Goal: Task Accomplishment & Management: Manage account settings

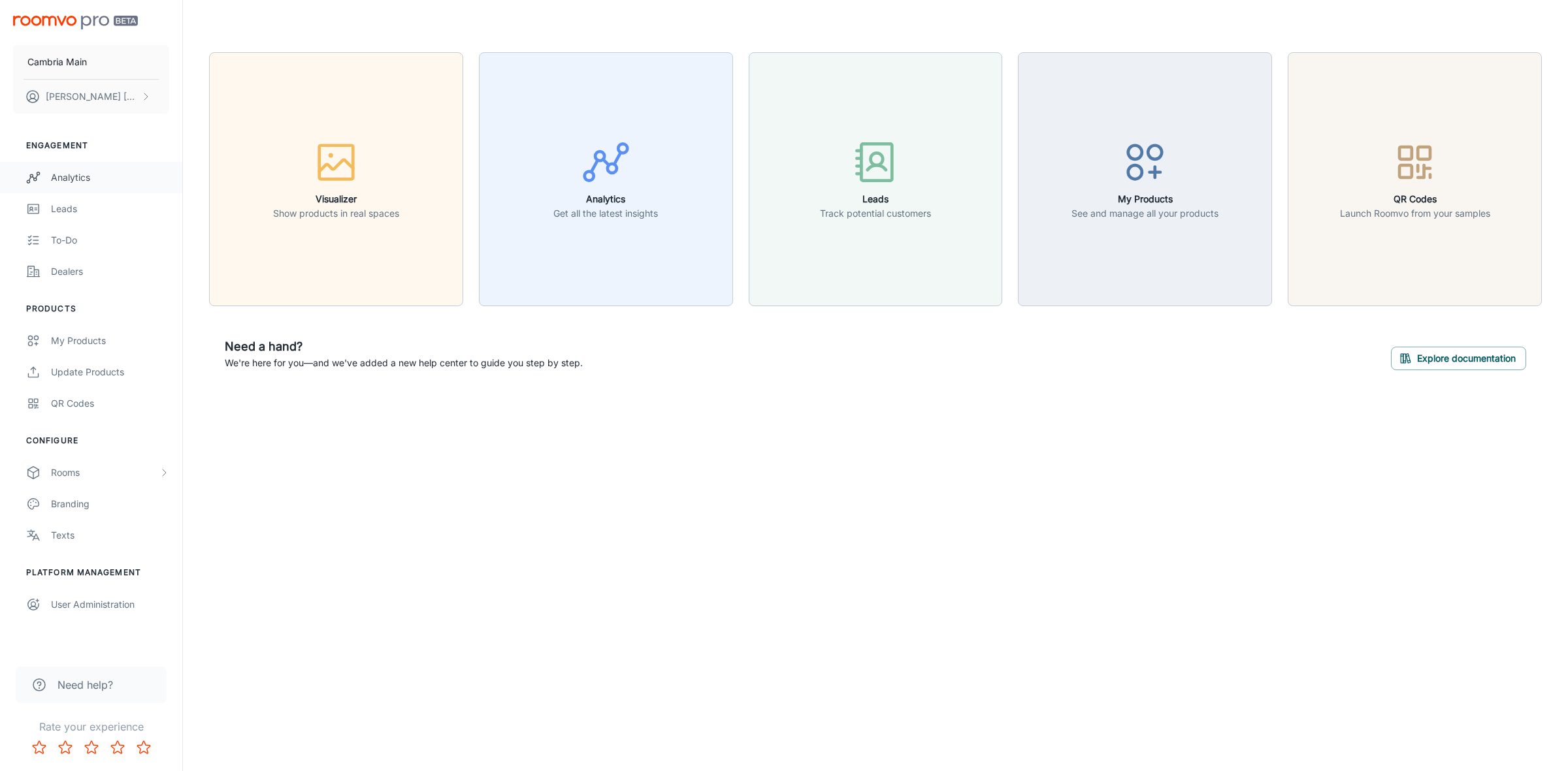
click at [80, 174] on div "Analytics" at bounding box center [110, 177] width 118 height 14
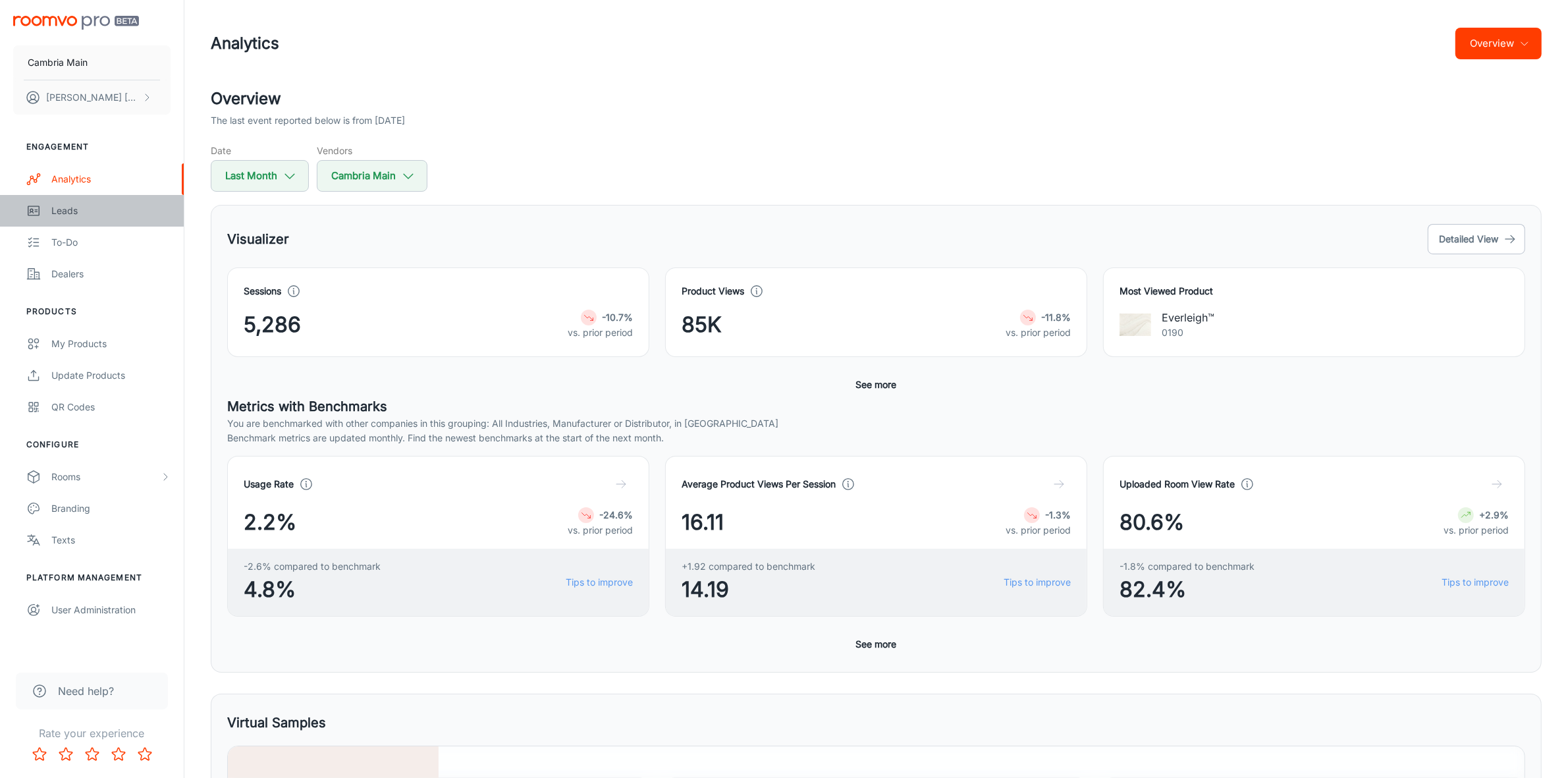
click at [55, 198] on link "Leads" at bounding box center [91, 210] width 184 height 32
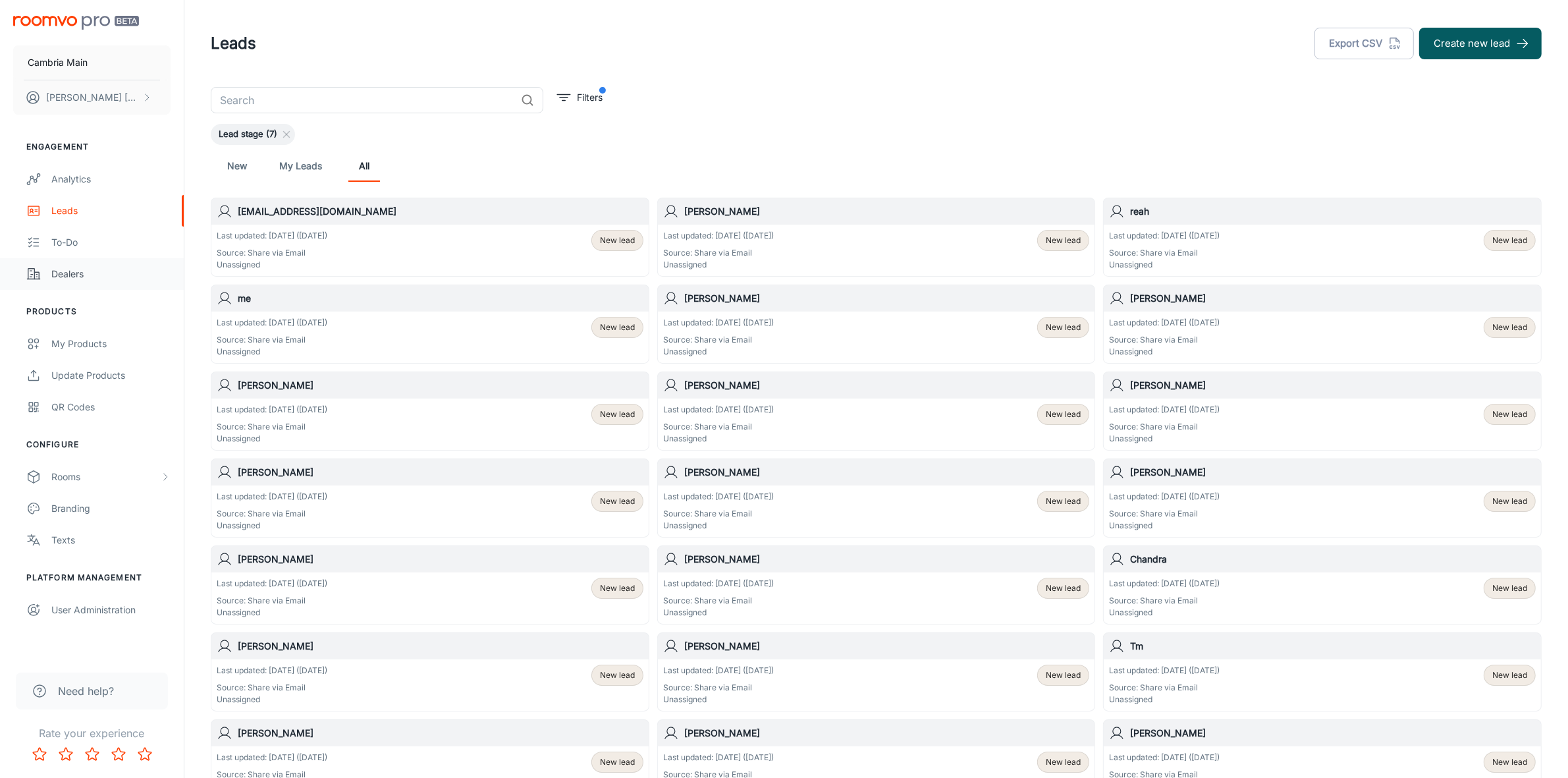
click at [87, 274] on div "Dealers" at bounding box center [111, 274] width 119 height 15
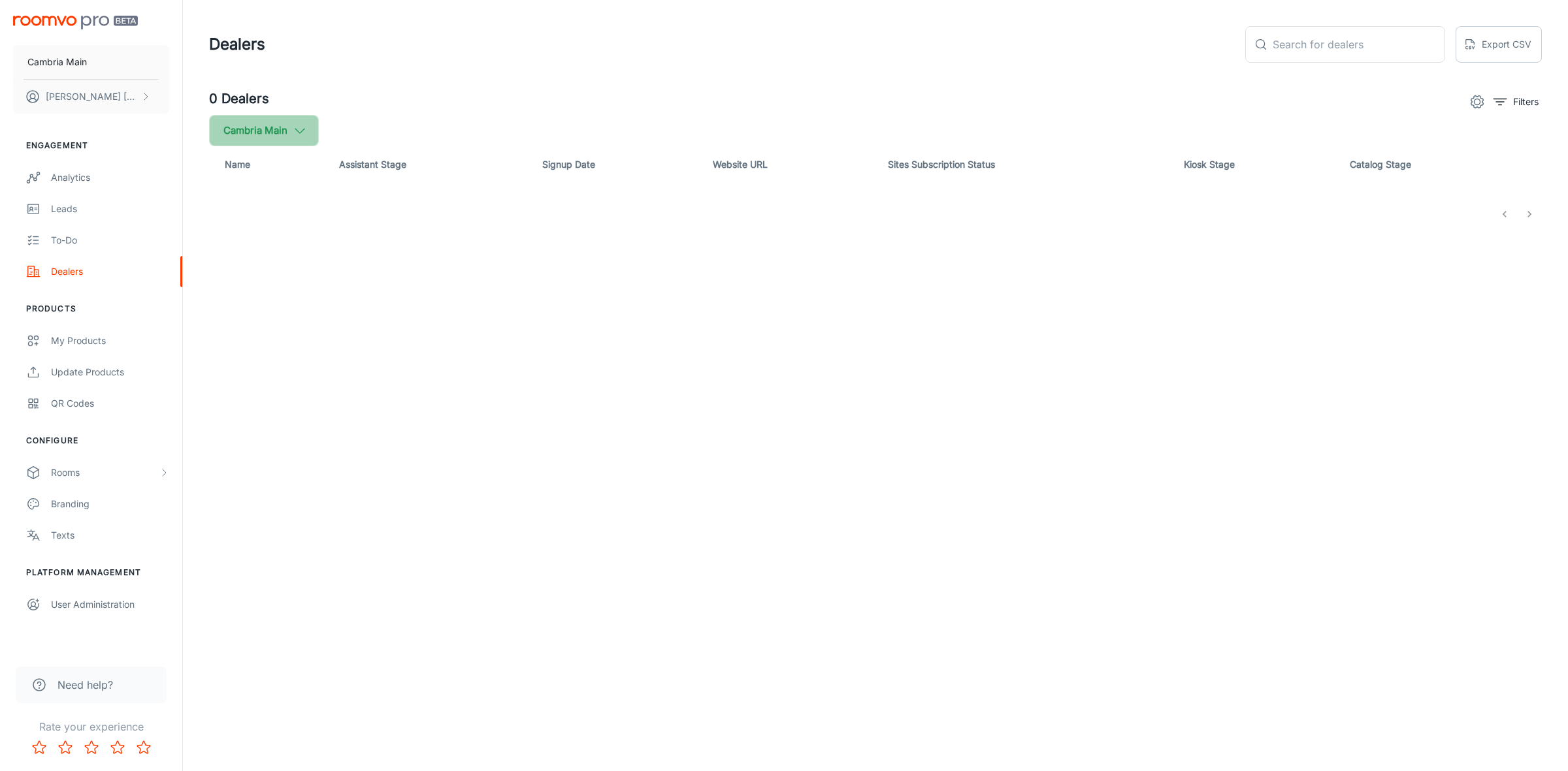
click at [283, 125] on button "Cambria Main" at bounding box center [264, 130] width 110 height 31
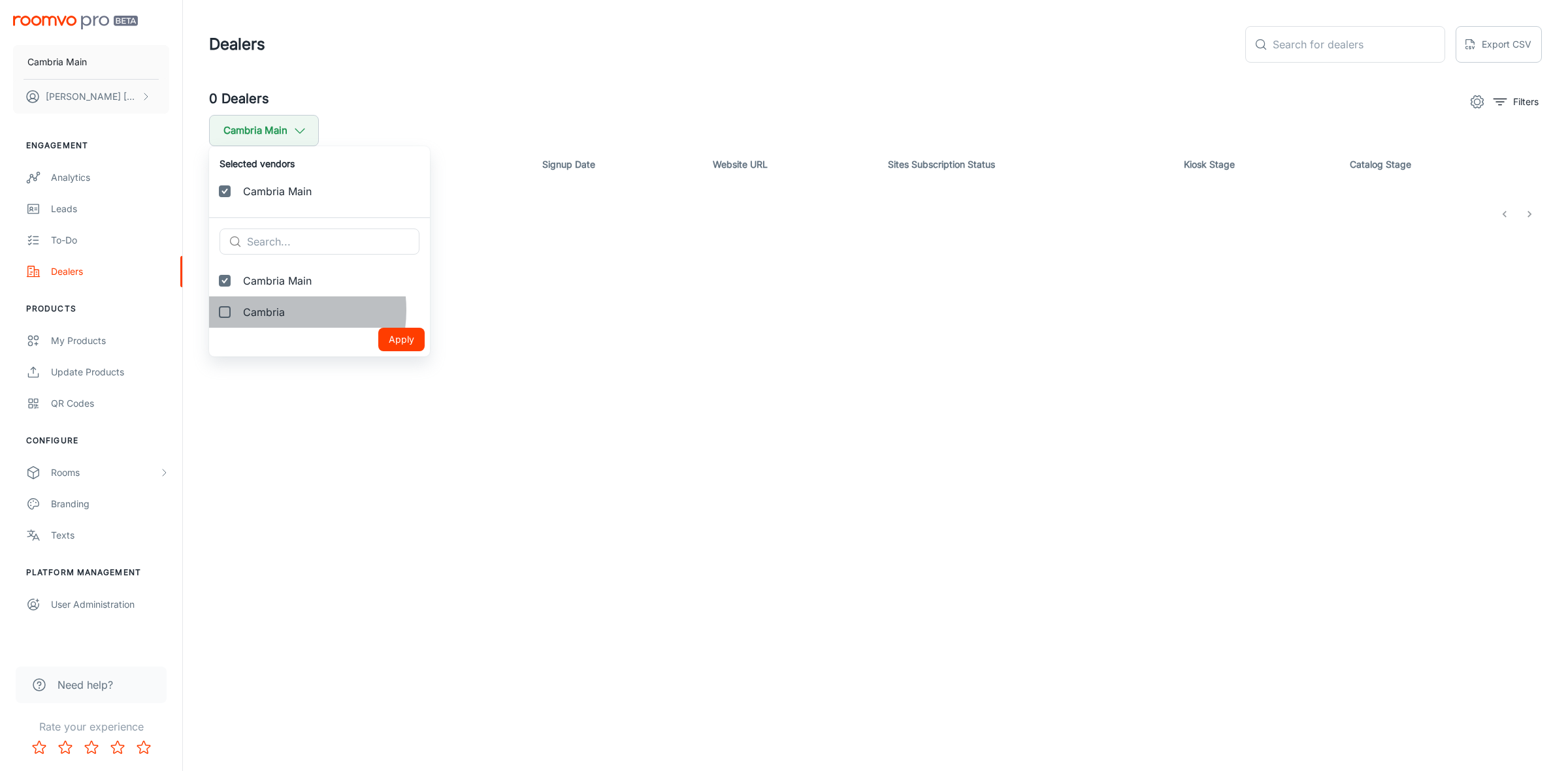
click at [269, 310] on span "Cambria" at bounding box center [331, 312] width 177 height 16
click at [238, 310] on input "Cambria" at bounding box center [225, 312] width 26 height 26
checkbox input "true"
click at [378, 363] on button "Apply" at bounding box center [401, 371] width 47 height 23
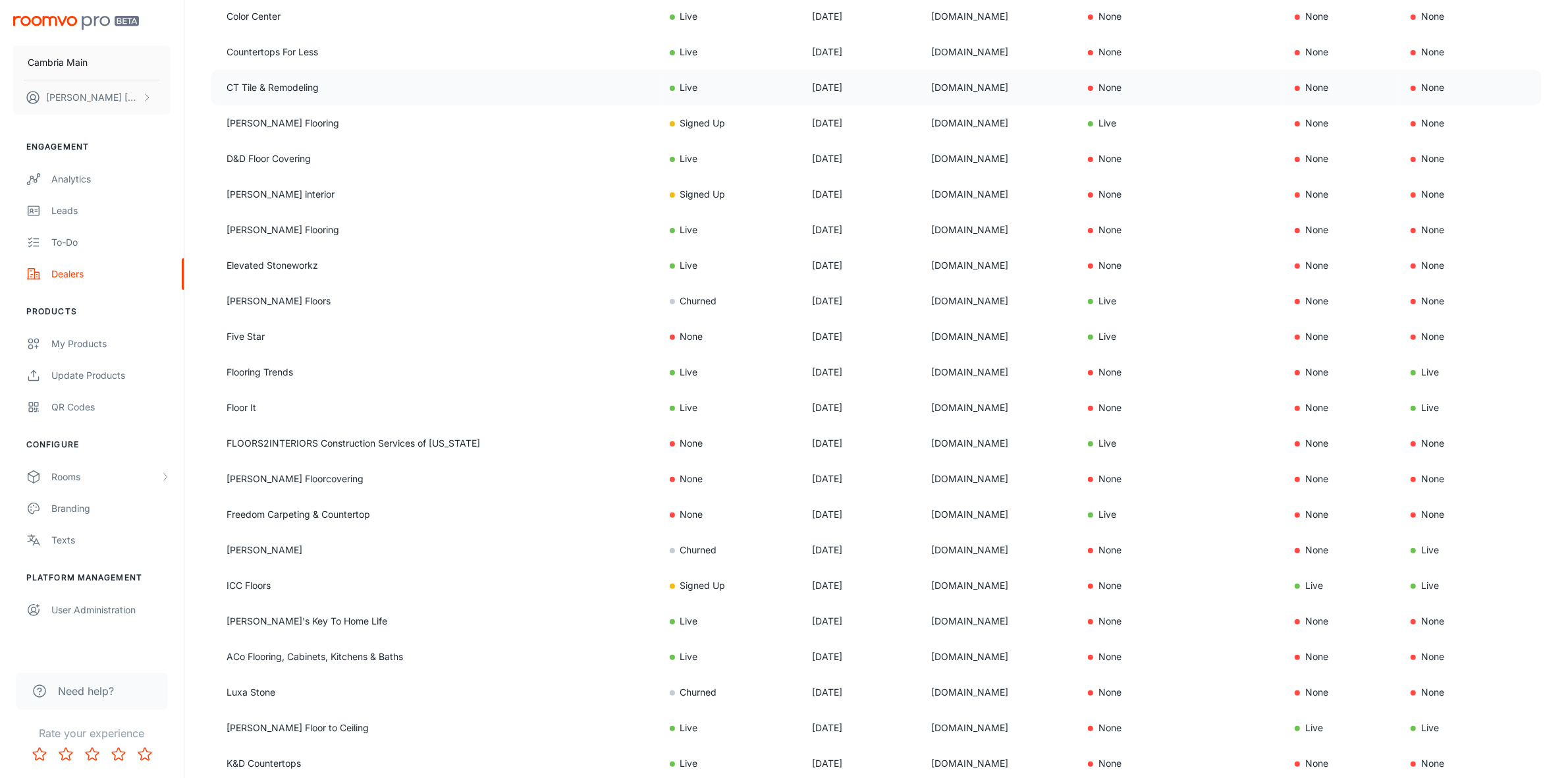
scroll to position [640, 0]
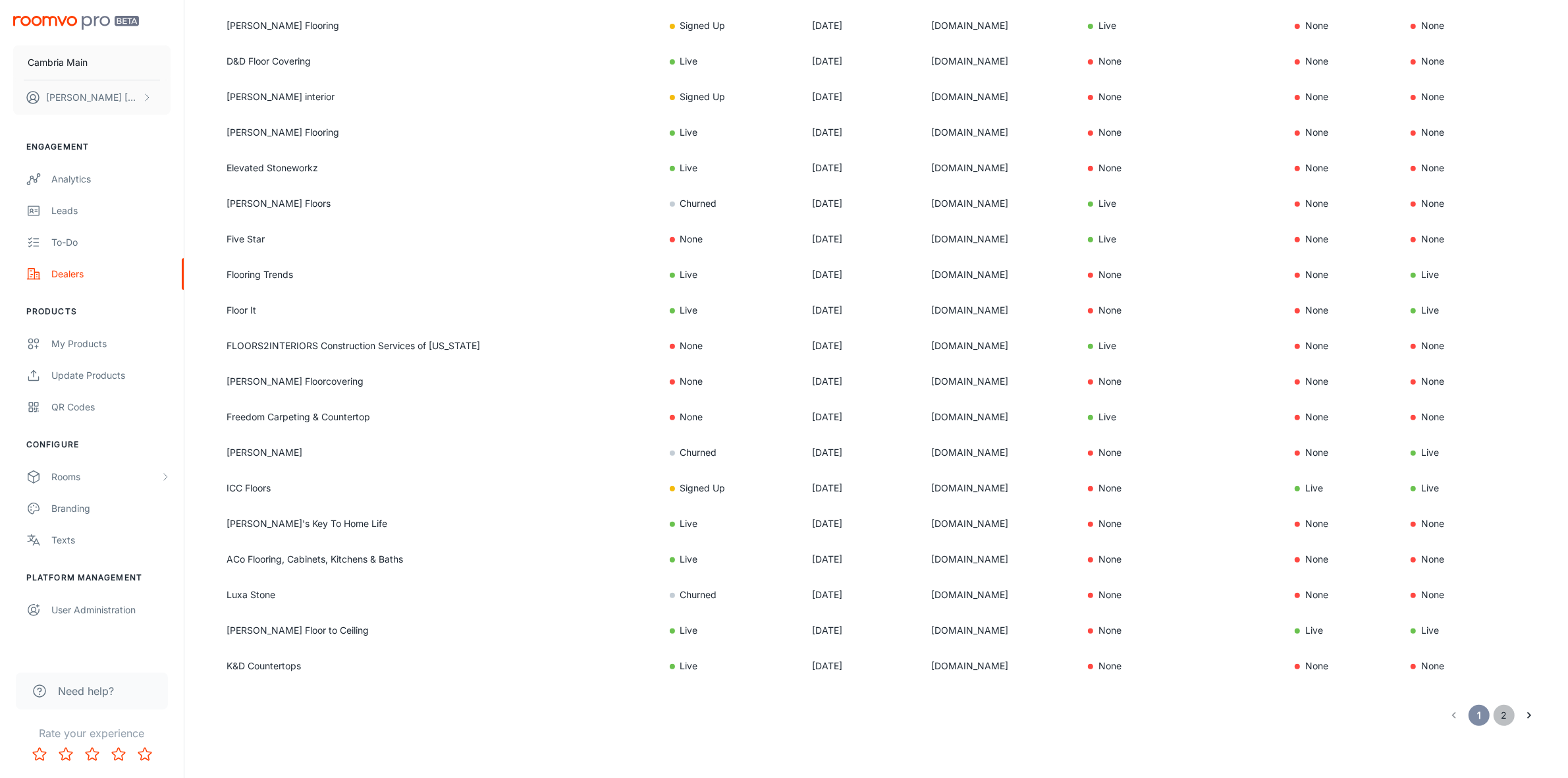
click at [1507, 712] on button "2" at bounding box center [1504, 716] width 21 height 21
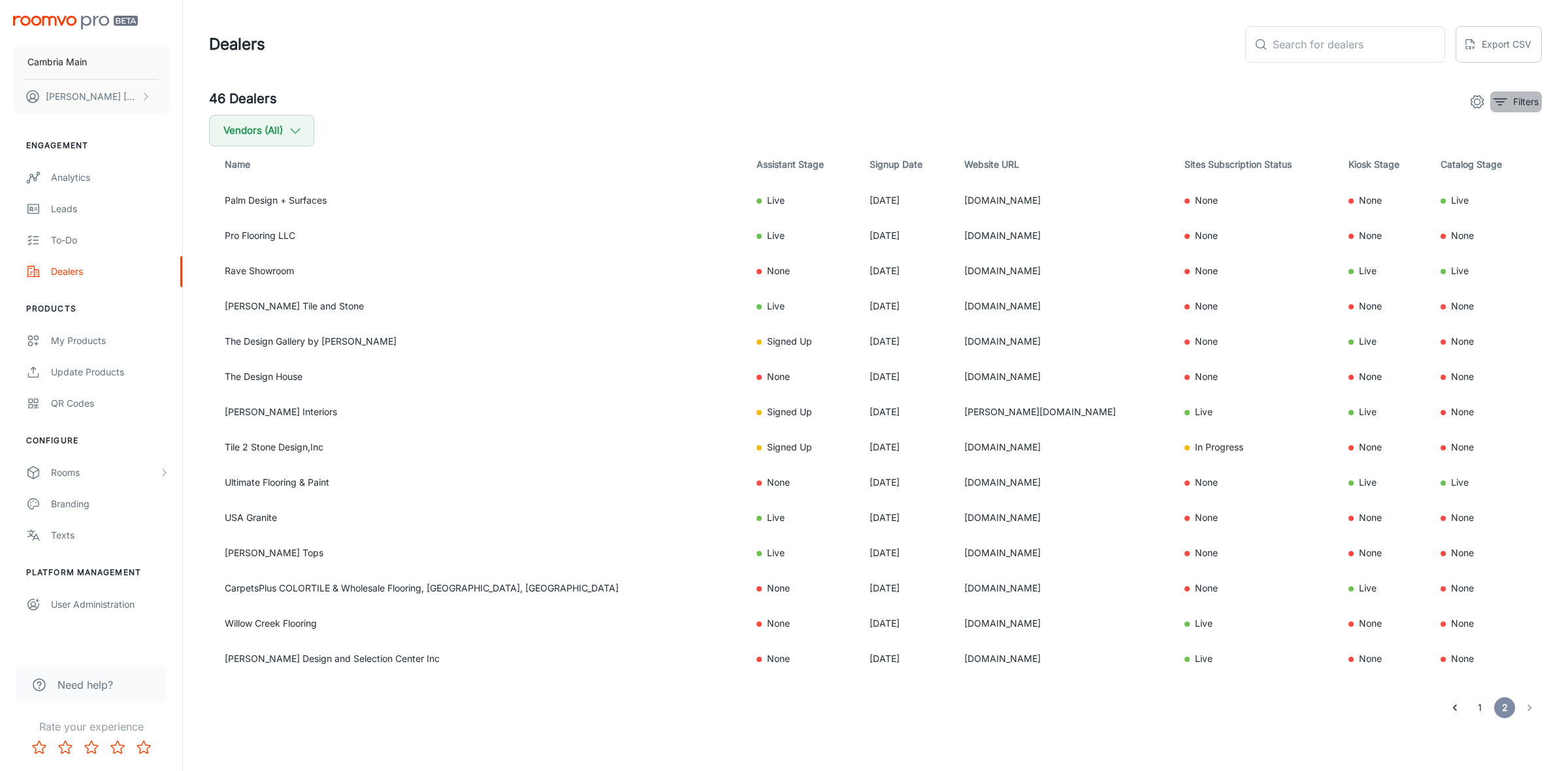
click at [1502, 102] on line "filter" at bounding box center [1500, 102] width 8 height 0
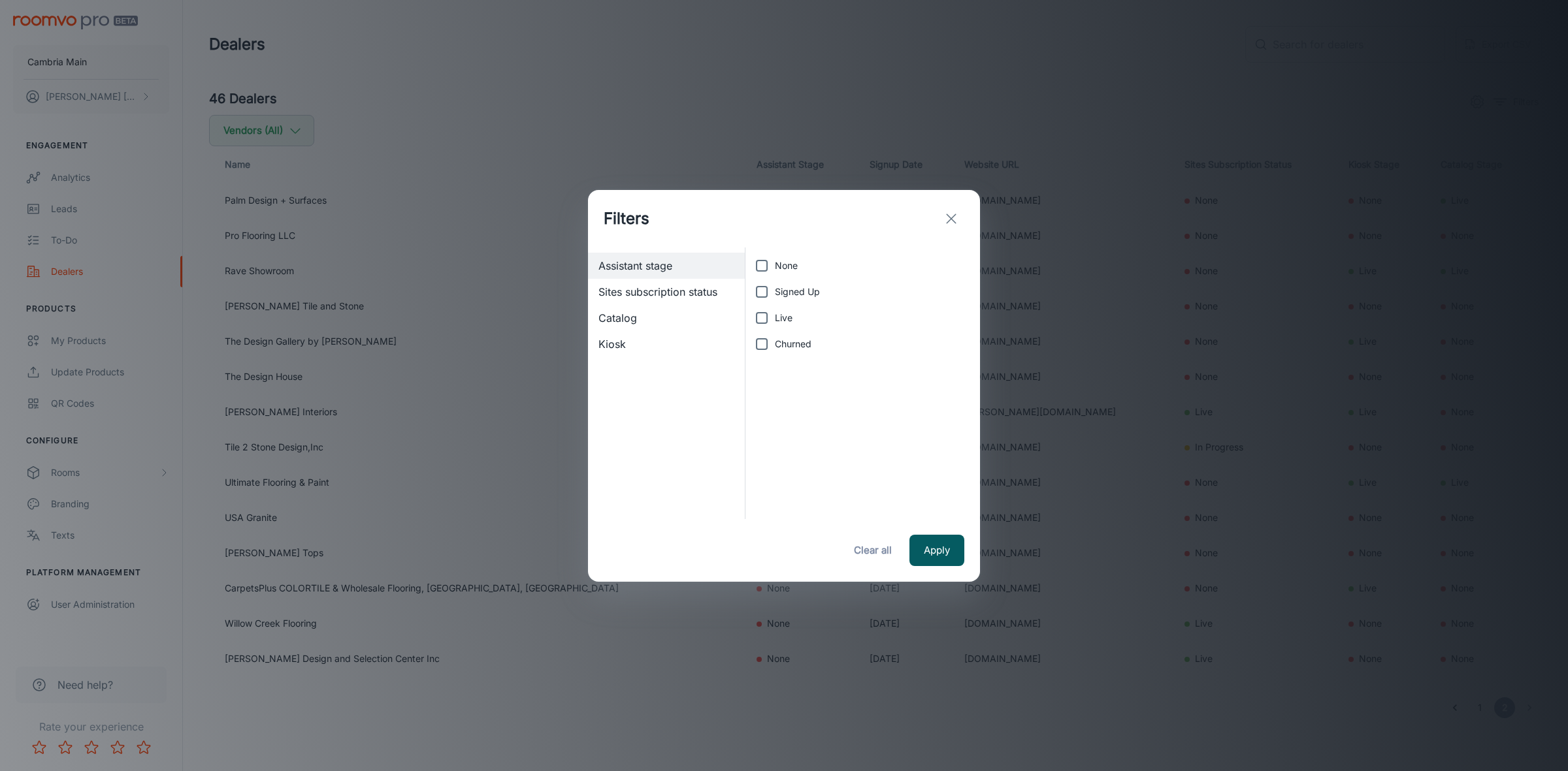
click at [781, 309] on label "Live" at bounding box center [859, 318] width 221 height 26
click at [775, 309] on input "Live" at bounding box center [762, 318] width 26 height 26
checkbox input "true"
click at [942, 550] on button "Apply" at bounding box center [936, 550] width 55 height 31
